Goal: Navigation & Orientation: Find specific page/section

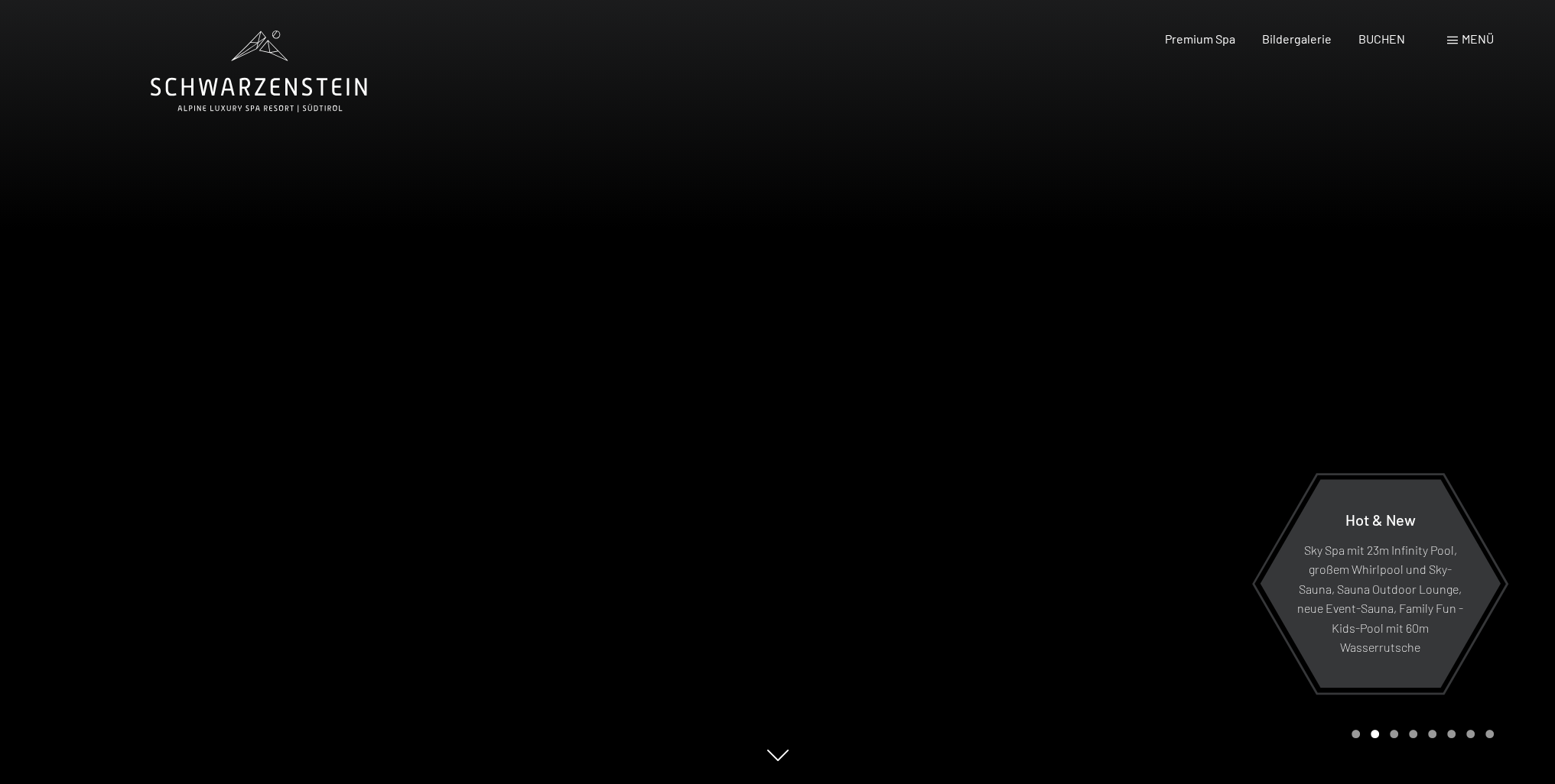
click at [1447, 41] on span at bounding box center [1453, 41] width 11 height 7
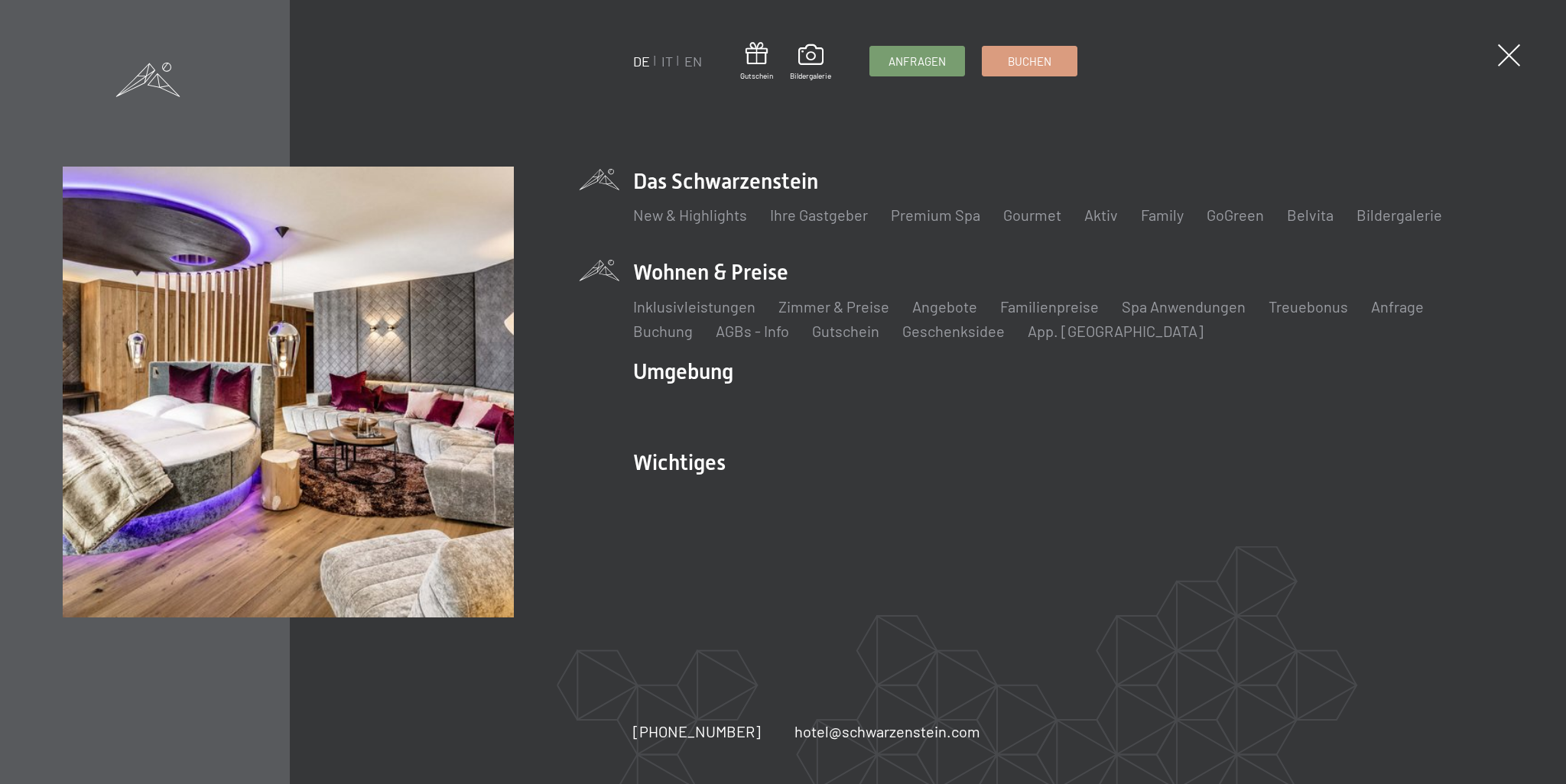
click at [720, 276] on li "Wohnen & Preise Inklusivleistungen Zimmer & Preise Liste Angebote Liste Familie…" at bounding box center [1068, 300] width 870 height 83
click at [598, 263] on div "DE IT EN Gutschein Bildergalerie Anfragen Buchen DE IT EN Das Schwarzenstein Ne…" at bounding box center [783, 392] width 1441 height 451
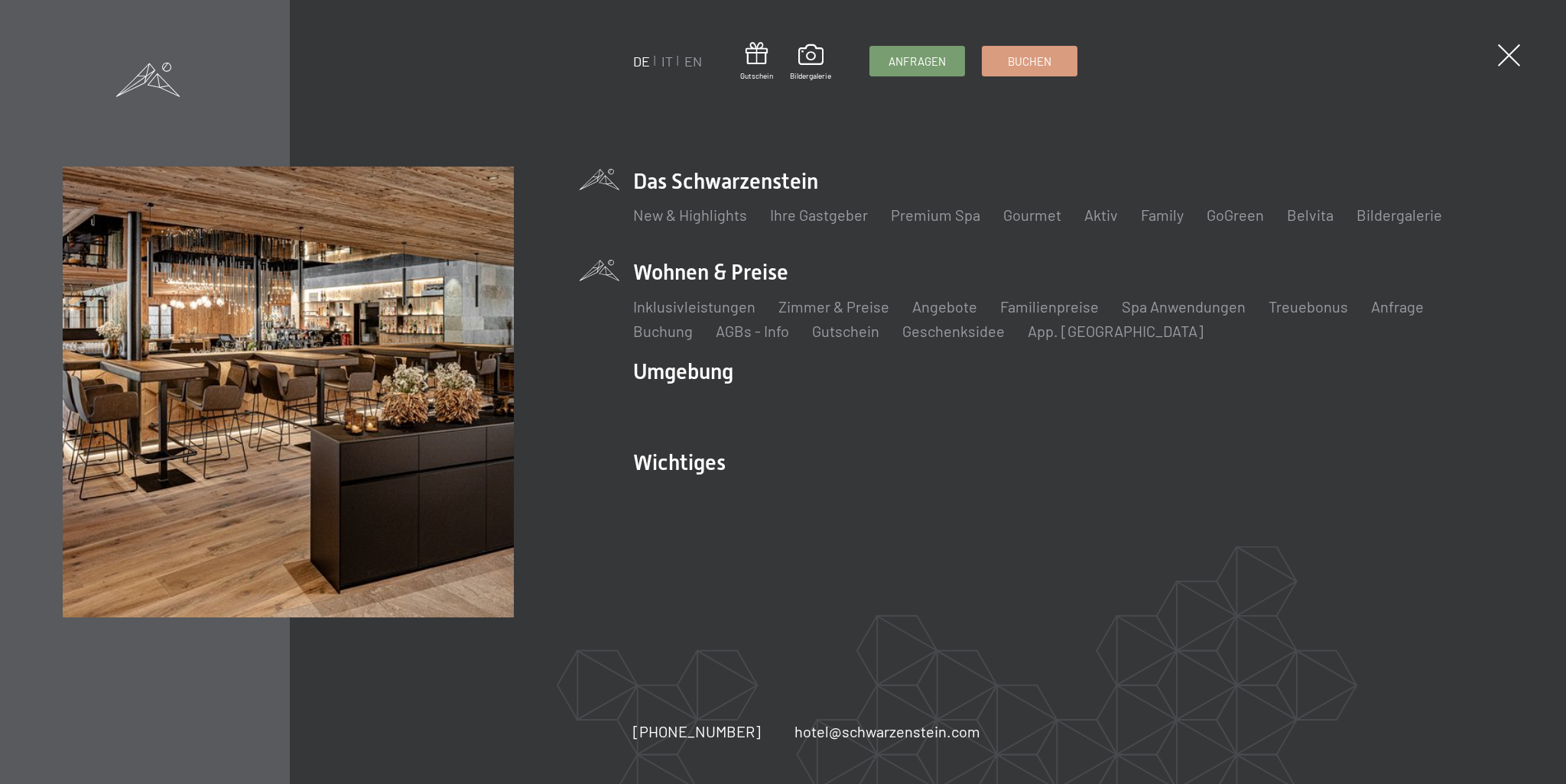
click at [1490, 59] on div "DE IT EN Gutschein Bildergalerie Anfragen Buchen DE IT EN Das Schwarzenstein Ne…" at bounding box center [783, 392] width 1566 height 784
click at [1502, 57] on span at bounding box center [1509, 55] width 32 height 32
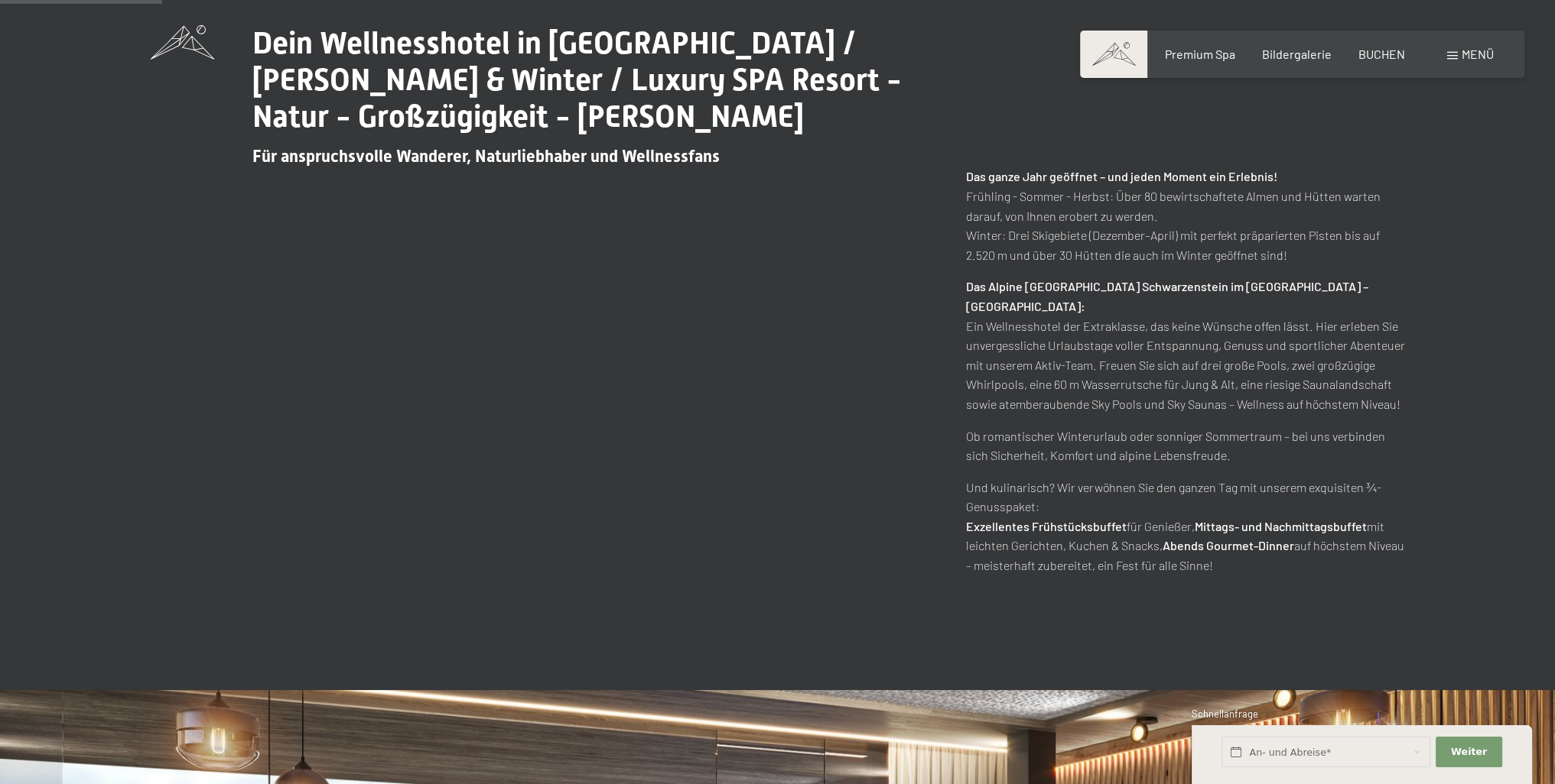
scroll to position [917, 0]
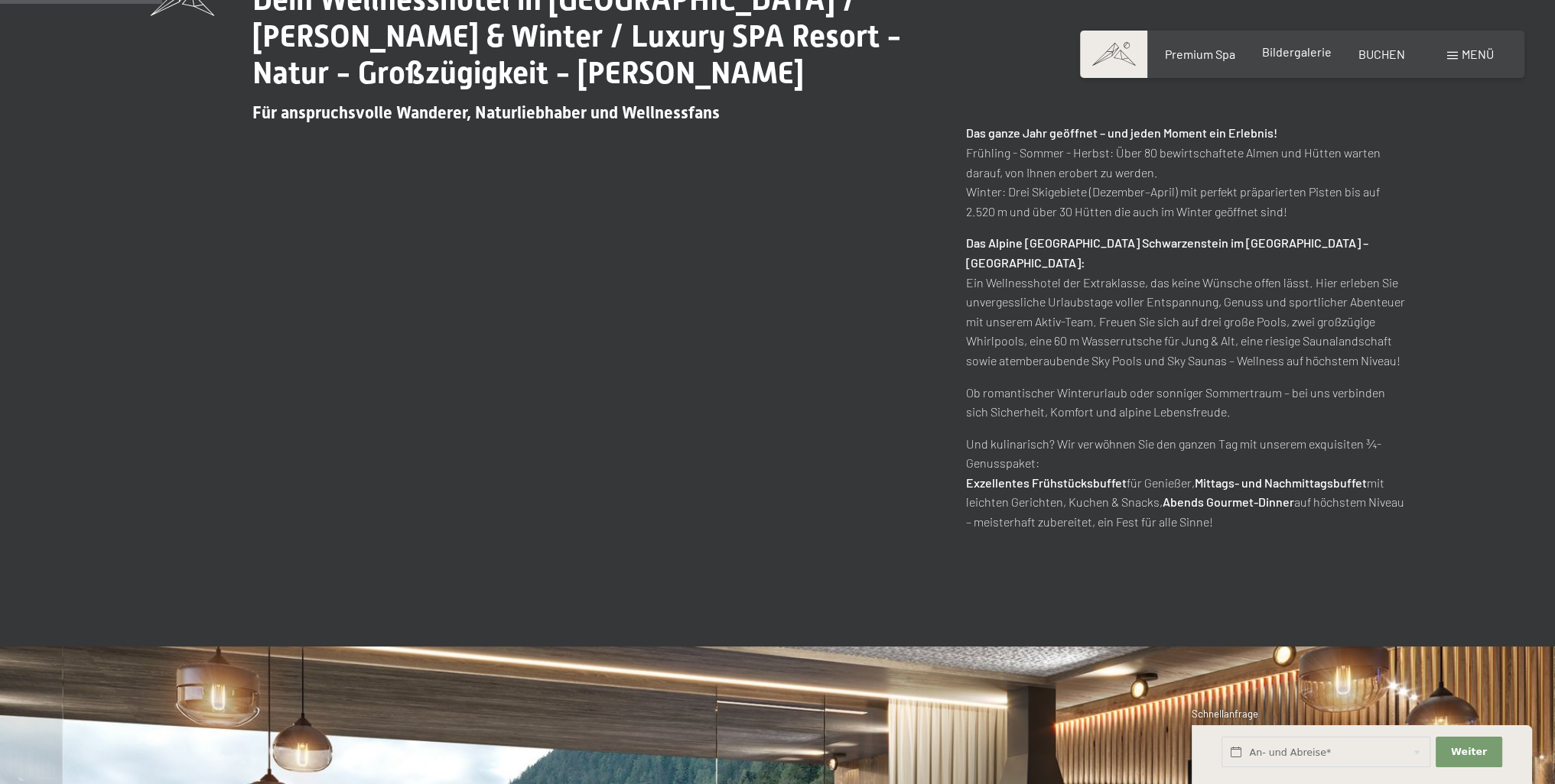
click at [1293, 61] on div "Bildergalerie" at bounding box center [1296, 52] width 70 height 17
click at [1319, 50] on span "Bildergalerie" at bounding box center [1296, 52] width 70 height 14
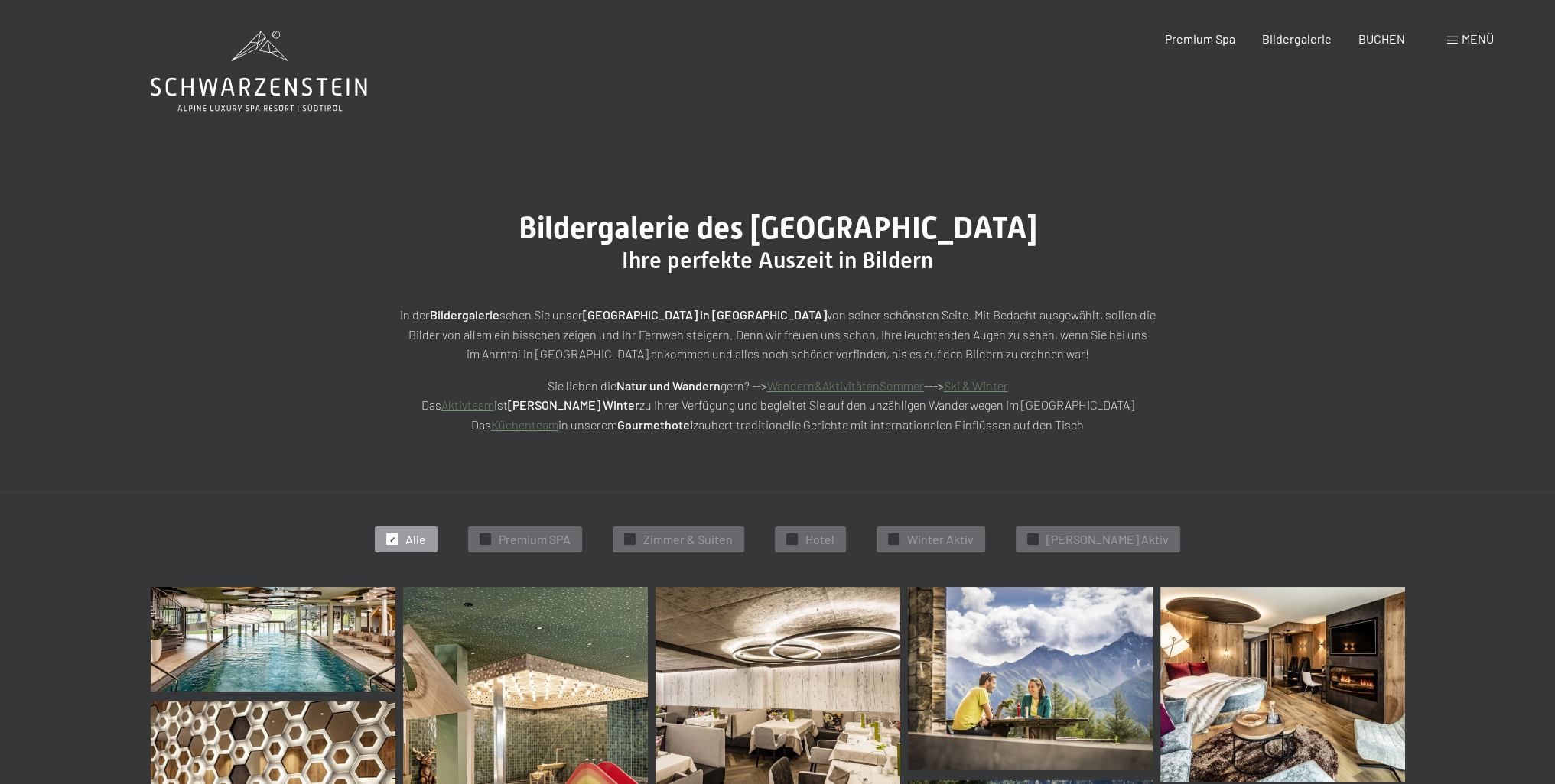
click at [246, 83] on icon at bounding box center [258, 72] width 216 height 81
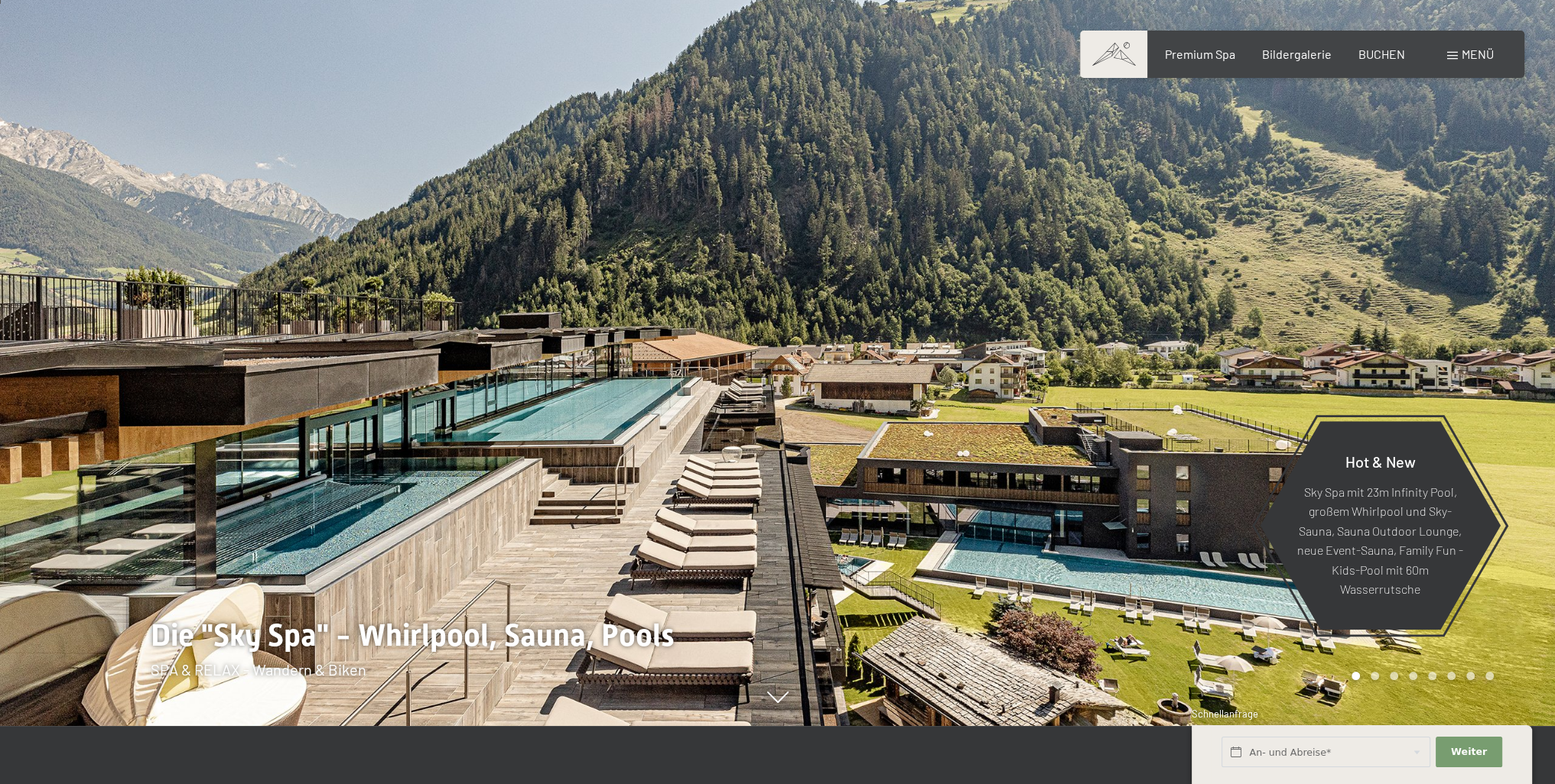
scroll to position [153, 0]
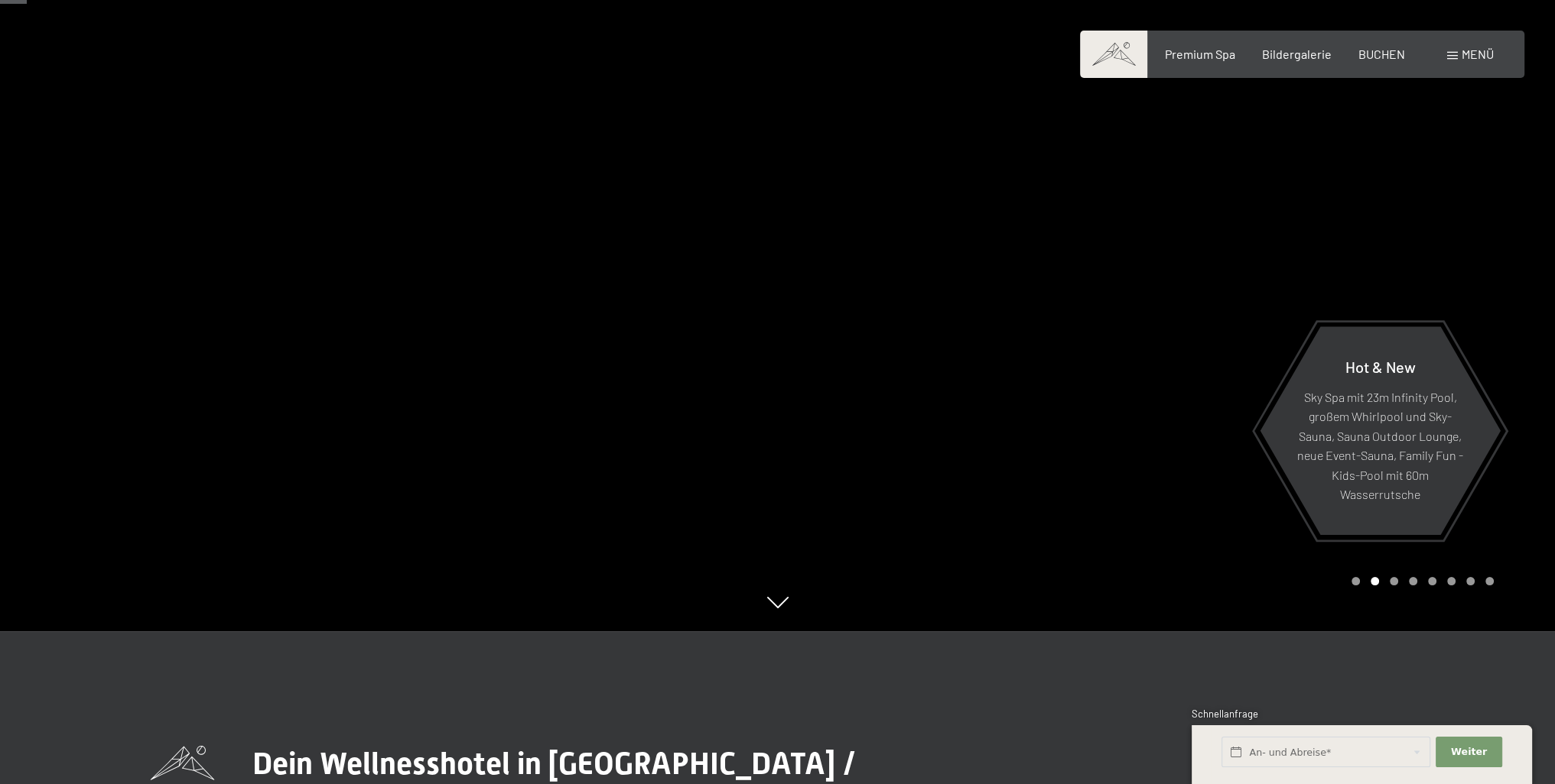
click at [1358, 586] on div at bounding box center [1166, 239] width 778 height 784
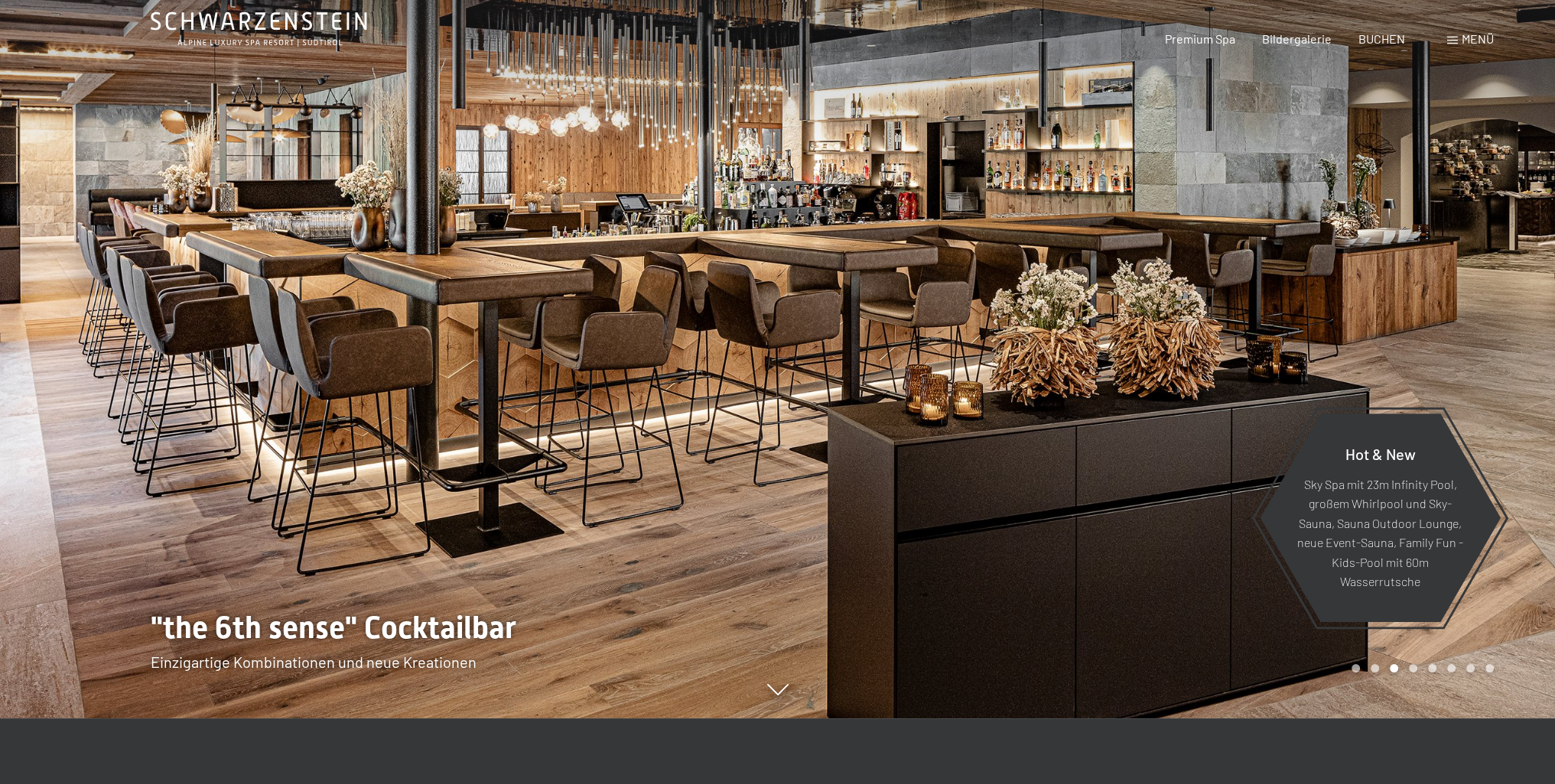
scroll to position [0, 0]
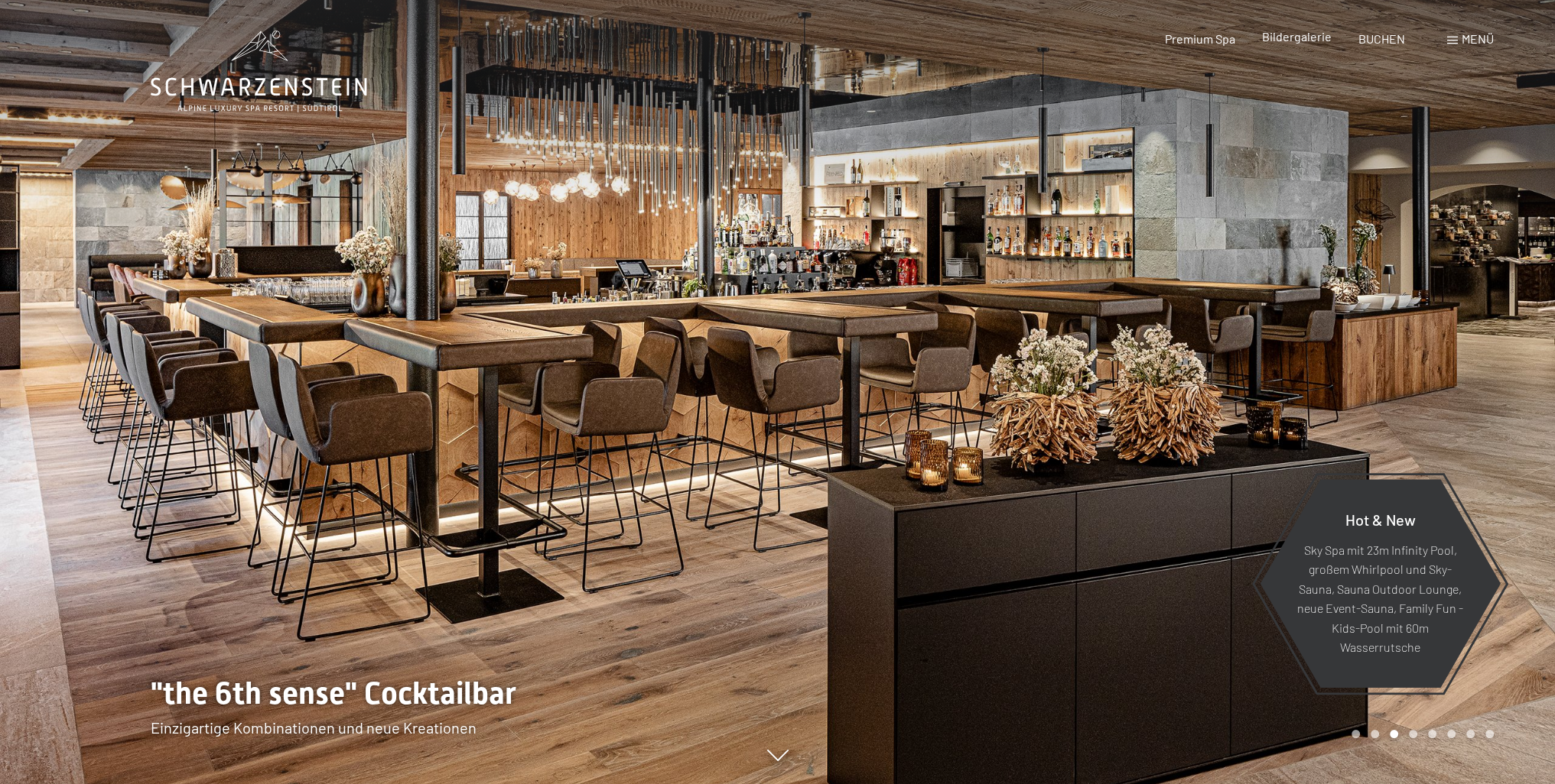
click at [1309, 43] on span "Bildergalerie" at bounding box center [1296, 36] width 70 height 14
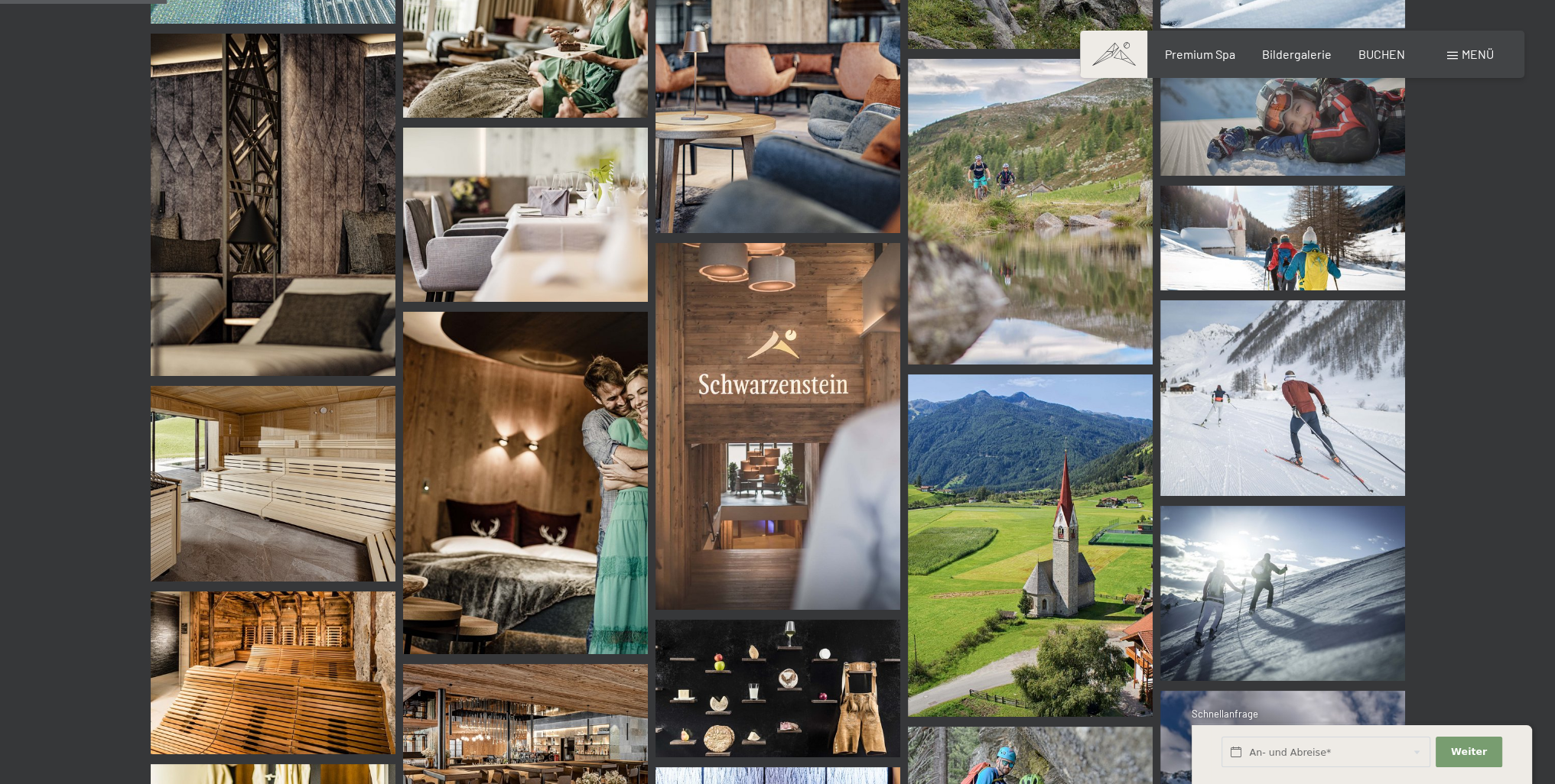
scroll to position [2064, 0]
